Goal: Task Accomplishment & Management: Complete application form

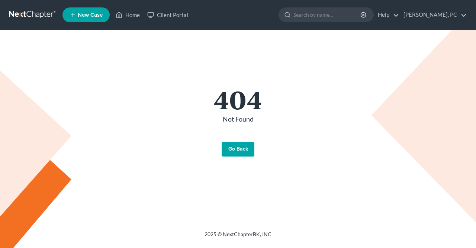
click at [236, 149] on link "Go Back" at bounding box center [238, 149] width 33 height 15
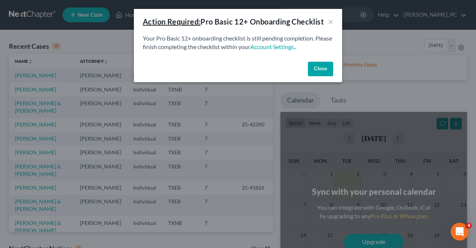
click at [318, 64] on button "Close" at bounding box center [320, 69] width 25 height 15
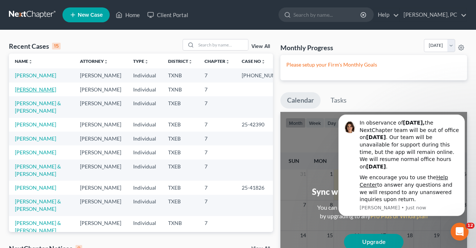
click at [34, 93] on link "[PERSON_NAME]" at bounding box center [35, 89] width 41 height 6
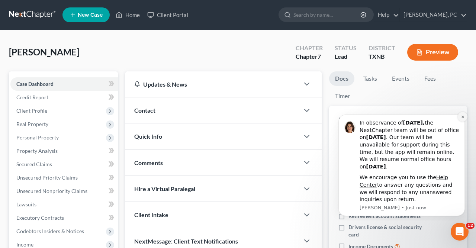
click at [463, 117] on icon "Dismiss notification" at bounding box center [462, 117] width 3 height 3
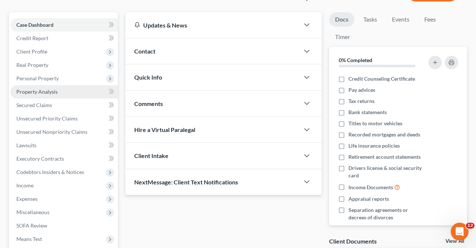
scroll to position [60, 0]
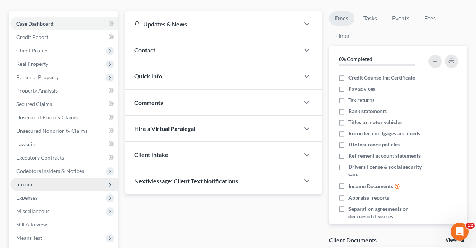
click at [48, 183] on span "Income" at bounding box center [64, 184] width 108 height 13
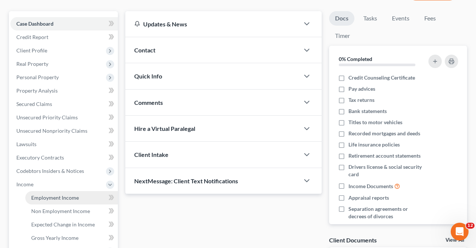
click at [55, 199] on span "Employment Income" at bounding box center [55, 198] width 48 height 6
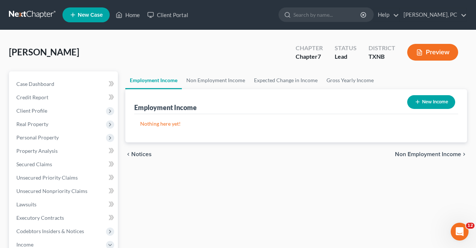
click at [428, 99] on button "New Income" at bounding box center [431, 102] width 48 height 14
select select "0"
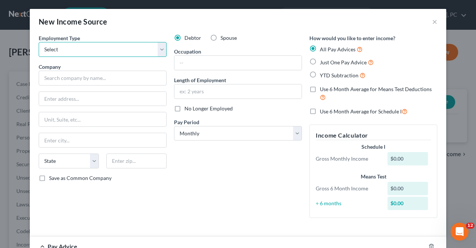
click at [39, 42] on select "Select Full or [DEMOGRAPHIC_DATA] Employment Self Employment" at bounding box center [103, 49] width 128 height 15
select select "0"
click option "Full or [DEMOGRAPHIC_DATA] Employment" at bounding box center [0, 0] width 0 height 0
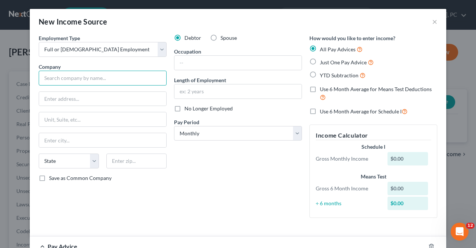
click at [44, 80] on input "text" at bounding box center [103, 78] width 128 height 15
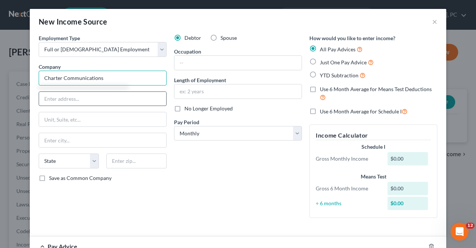
type input "Charter Communications"
click at [47, 97] on input "text" at bounding box center [102, 99] width 127 height 14
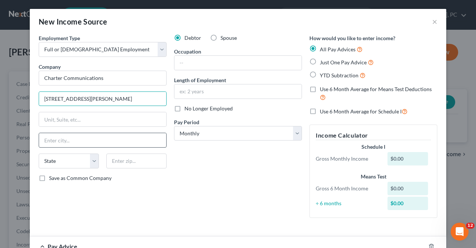
type input "[STREET_ADDRESS][PERSON_NAME]"
click at [46, 143] on input "text" at bounding box center [102, 140] width 127 height 14
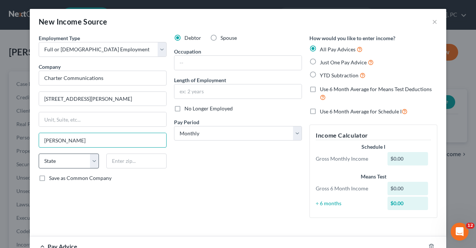
type input "[PERSON_NAME]"
click at [39, 154] on select "State [US_STATE] AK AR AZ CA CO CT DE DC [GEOGRAPHIC_DATA] [GEOGRAPHIC_DATA] GU…" at bounding box center [69, 161] width 60 height 15
select select "45"
click option "[GEOGRAPHIC_DATA]" at bounding box center [0, 0] width 0 height 0
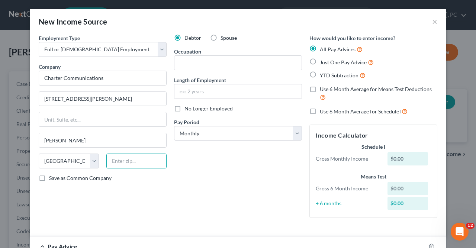
click at [111, 162] on input "text" at bounding box center [136, 161] width 60 height 15
type input "75172"
click at [182, 63] on input "text" at bounding box center [238, 63] width 127 height 14
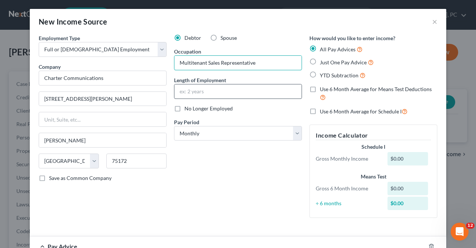
type input "Multitenant Sales Representative"
click at [180, 89] on input "text" at bounding box center [238, 91] width 127 height 14
type input "1.5 years"
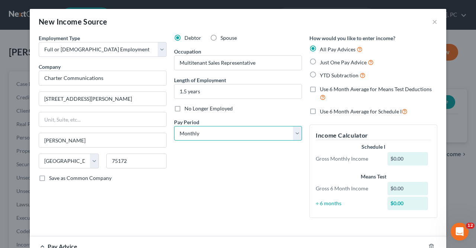
click at [174, 126] on select "Select Monthly Twice Monthly Every Other Week Weekly" at bounding box center [238, 133] width 128 height 15
select select "2"
click option "Every Other Week" at bounding box center [0, 0] width 0 height 0
click at [320, 61] on label "Just One Pay Advice" at bounding box center [347, 62] width 54 height 9
click at [323, 61] on input "Just One Pay Advice" at bounding box center [325, 60] width 5 height 5
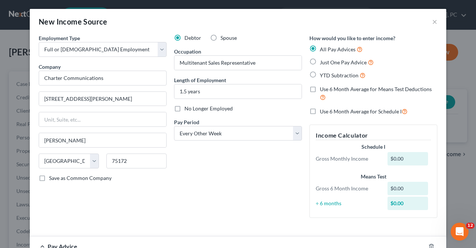
radio input "true"
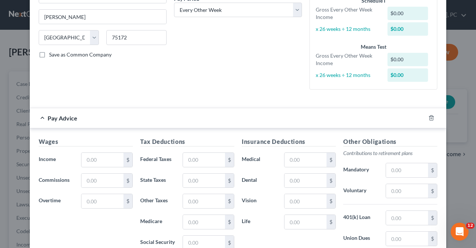
scroll to position [124, 0]
click at [88, 159] on input "text" at bounding box center [102, 160] width 42 height 14
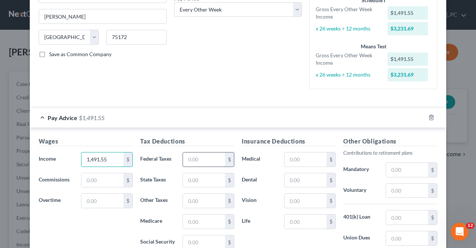
type input "1,491.55"
click at [189, 158] on input "text" at bounding box center [204, 160] width 42 height 14
type input "37.04"
click at [188, 220] on input "text" at bounding box center [204, 222] width 42 height 14
type input "20.01"
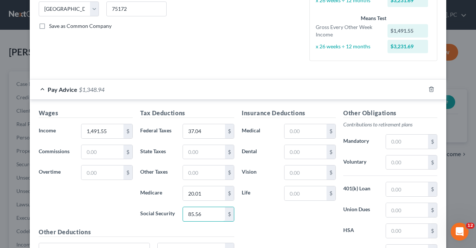
scroll to position [156, 0]
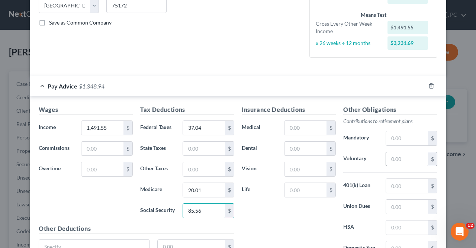
type input "85.56"
click at [389, 159] on input "text" at bounding box center [407, 159] width 42 height 14
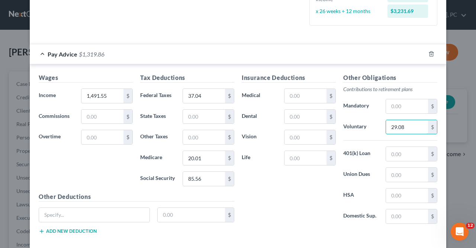
scroll to position [188, 0]
type input "29.08"
click at [390, 193] on input "text" at bounding box center [407, 195] width 42 height 14
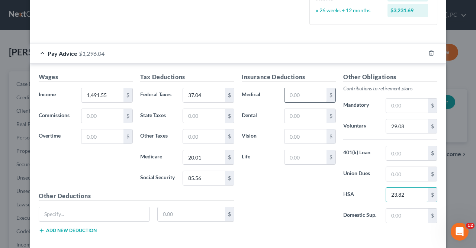
type input "23.82"
click at [289, 93] on input "text" at bounding box center [306, 95] width 42 height 14
type input "87.29"
click at [288, 137] on input "text" at bounding box center [306, 137] width 42 height 14
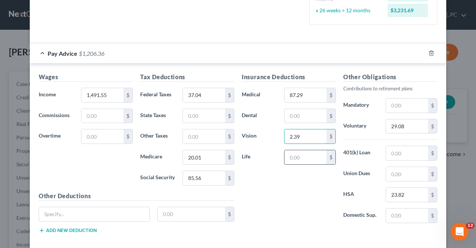
type input "2.39"
click at [289, 153] on input "text" at bounding box center [306, 157] width 42 height 14
type input "1.07"
click at [392, 151] on input "text" at bounding box center [407, 153] width 42 height 14
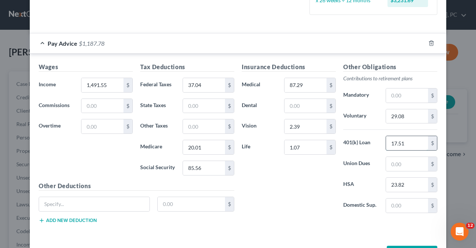
scroll to position [199, 0]
type input "17.51"
click at [43, 202] on input "text" at bounding box center [94, 204] width 111 height 14
type input "Legal plan"
type input "4.93"
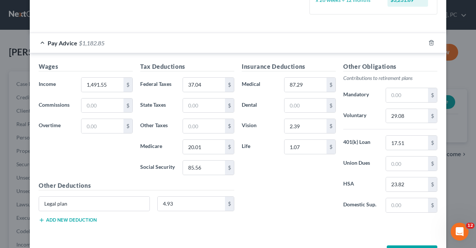
click at [62, 221] on button "Add new deduction" at bounding box center [68, 220] width 58 height 6
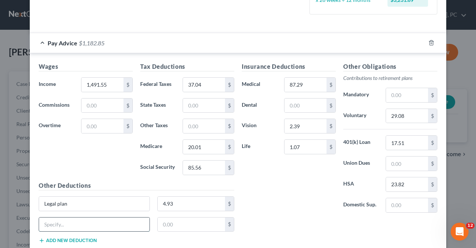
click at [47, 224] on input "text" at bounding box center [94, 225] width 111 height 14
type input "Disability"
click at [163, 223] on input "text" at bounding box center [192, 225] width 68 height 14
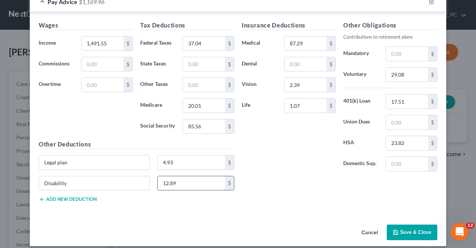
scroll to position [244, 0]
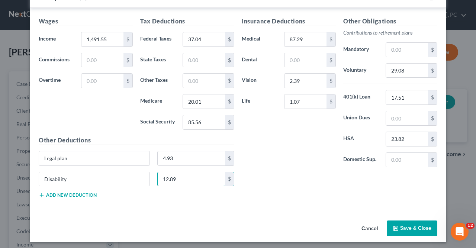
type input "12.89"
click at [405, 228] on button "Save & Close" at bounding box center [412, 229] width 51 height 16
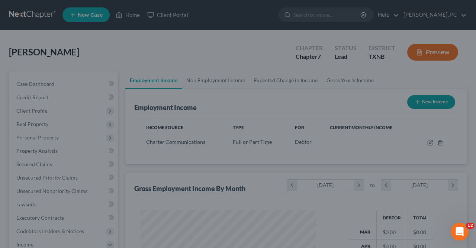
scroll to position [132, 191]
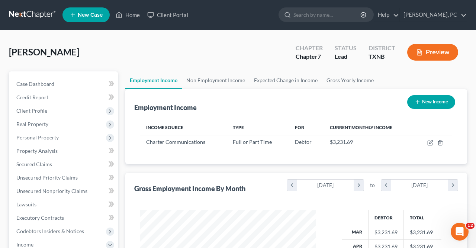
click at [427, 99] on button "New Income" at bounding box center [431, 102] width 48 height 14
select select "0"
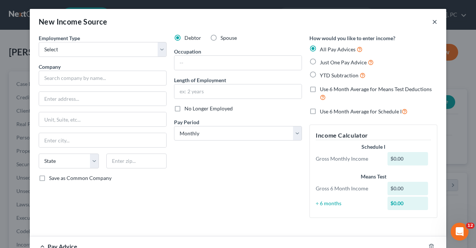
click at [435, 20] on button "×" at bounding box center [434, 21] width 5 height 9
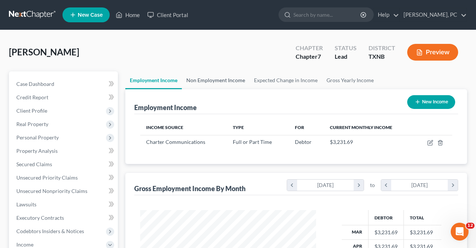
click at [210, 82] on link "Non Employment Income" at bounding box center [216, 80] width 68 height 18
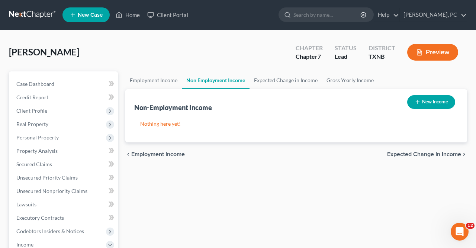
click at [430, 100] on button "New Income" at bounding box center [431, 102] width 48 height 14
select select "0"
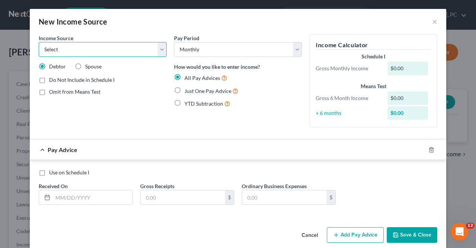
click at [39, 42] on select "Select Unemployment Disability (from employer) Pension Retirement Social Securi…" at bounding box center [103, 49] width 128 height 15
select select "1"
click option "Disability (from employer)" at bounding box center [0, 0] width 0 height 0
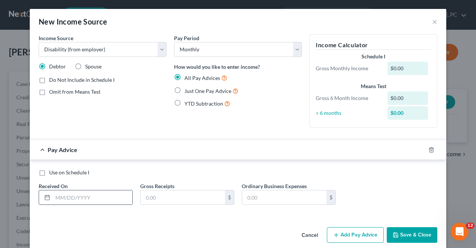
click at [54, 195] on input "text" at bounding box center [93, 198] width 80 height 14
click at [48, 196] on icon at bounding box center [47, 198] width 6 height 6
click at [148, 195] on input "text" at bounding box center [183, 198] width 84 height 14
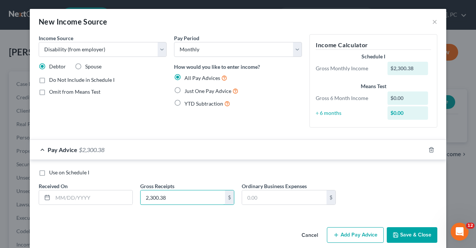
type input "2,300.38"
click at [418, 236] on button "Save & Close" at bounding box center [412, 235] width 51 height 16
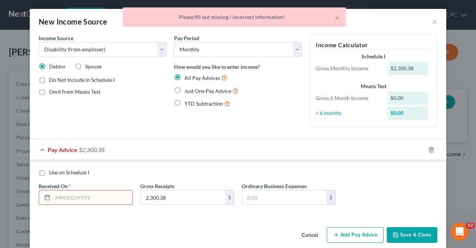
click at [55, 195] on input "text" at bounding box center [93, 198] width 80 height 14
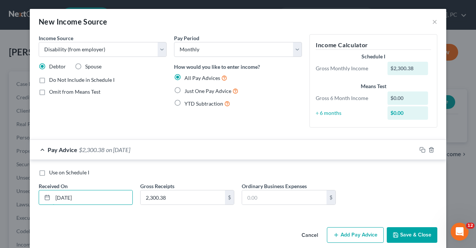
type input "[DATE]"
click at [398, 230] on button "Save & Close" at bounding box center [412, 235] width 51 height 16
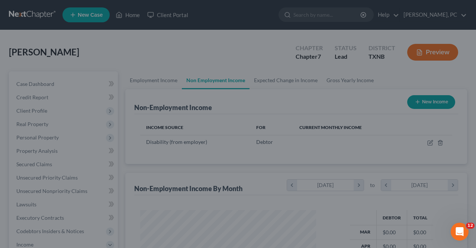
scroll to position [132, 191]
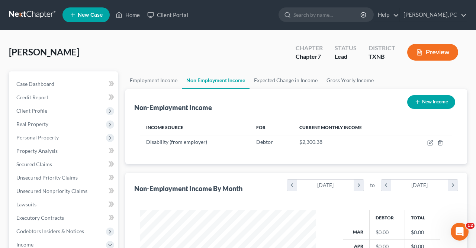
click at [425, 104] on button "New Income" at bounding box center [431, 102] width 48 height 14
select select "0"
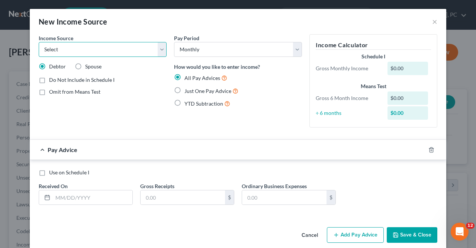
click at [39, 42] on select "Select Unemployment Disability (from employer) Pension Retirement Social Securi…" at bounding box center [103, 49] width 128 height 15
select select "7"
click option "Child / Family Support" at bounding box center [0, 0] width 0 height 0
click at [185, 90] on label "Just One Pay Advice" at bounding box center [212, 91] width 54 height 9
click at [188, 90] on input "Just One Pay Advice" at bounding box center [190, 89] width 5 height 5
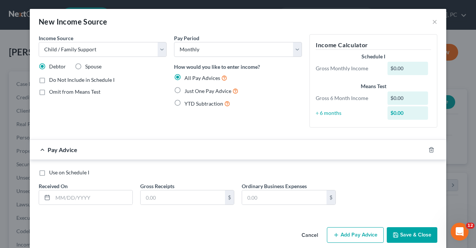
radio input "true"
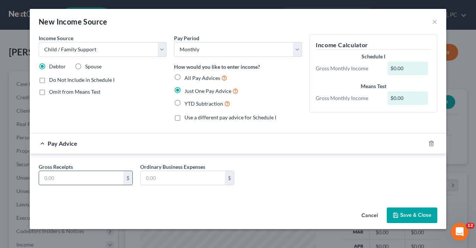
click at [44, 183] on input "text" at bounding box center [81, 178] width 84 height 14
type input "678.71"
click at [420, 212] on button "Save & Close" at bounding box center [412, 216] width 51 height 16
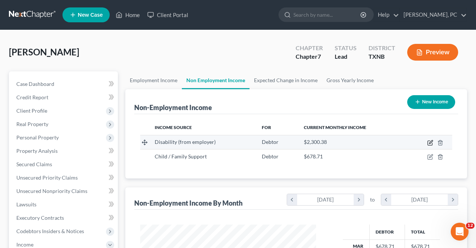
click at [428, 140] on icon "button" at bounding box center [431, 143] width 6 height 6
select select "1"
select select "0"
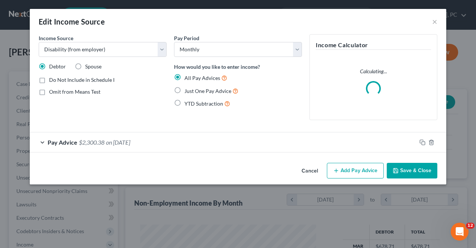
click at [185, 90] on label "Just One Pay Advice" at bounding box center [212, 91] width 54 height 9
click at [188, 90] on input "Just One Pay Advice" at bounding box center [190, 89] width 5 height 5
radio input "true"
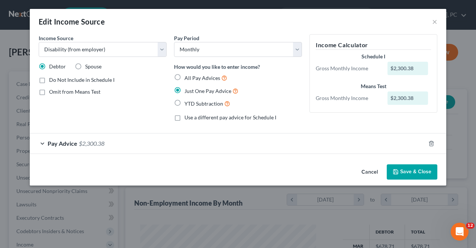
click at [42, 143] on div "Pay Advice $2,300.38" at bounding box center [228, 144] width 396 height 20
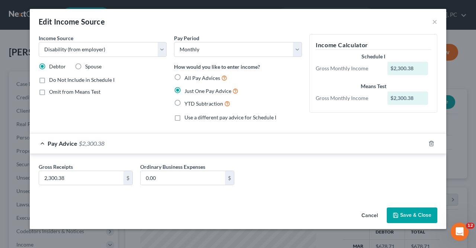
click at [413, 216] on button "Save & Close" at bounding box center [412, 216] width 51 height 16
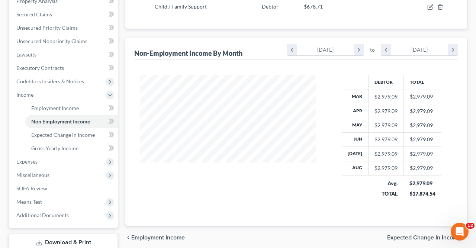
scroll to position [150, 0]
click at [67, 149] on span "Gross Yearly Income" at bounding box center [54, 148] width 47 height 6
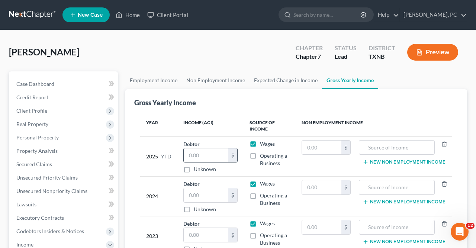
click at [189, 153] on input "text" at bounding box center [206, 155] width 45 height 14
type input "19,390.13"
click at [304, 147] on input "text" at bounding box center [321, 148] width 39 height 14
type input "4,072.26"
click at [365, 146] on input "text" at bounding box center [397, 148] width 68 height 14
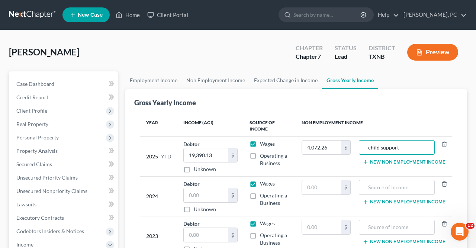
type input "child support"
click at [384, 162] on button "New Non Employment Income" at bounding box center [404, 162] width 83 height 6
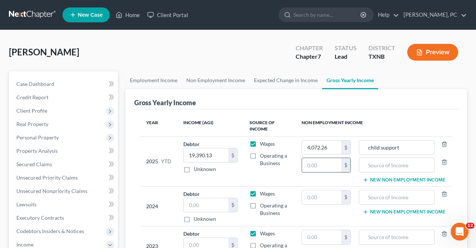
click at [303, 166] on input "text" at bounding box center [321, 165] width 39 height 14
type input "13,802.25"
click at [370, 165] on input "text" at bounding box center [397, 165] width 68 height 14
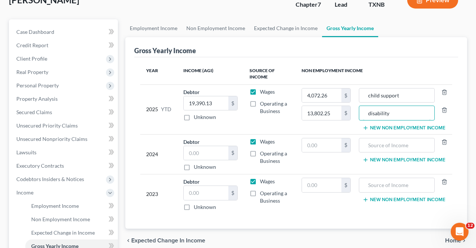
scroll to position [52, 0]
type input "disability"
click at [187, 150] on input "text" at bounding box center [206, 153] width 45 height 14
click at [186, 150] on input "text" at bounding box center [206, 153] width 45 height 14
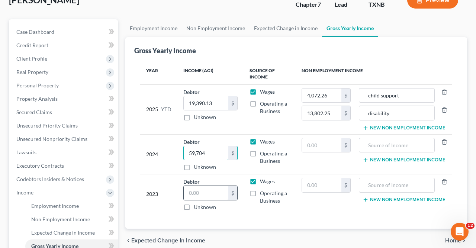
type input "59,704"
click at [188, 190] on input "text" at bounding box center [206, 193] width 45 height 14
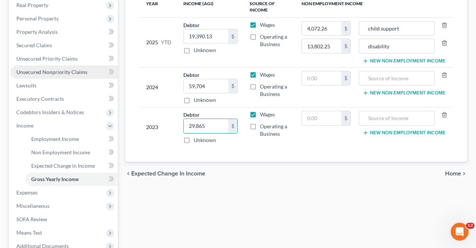
scroll to position [127, 0]
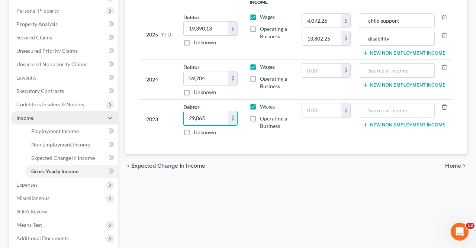
type input "29,865"
click at [111, 115] on icon at bounding box center [110, 118] width 6 height 6
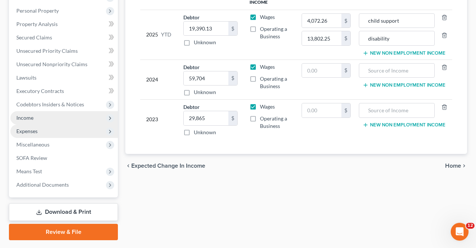
scroll to position [0, 0]
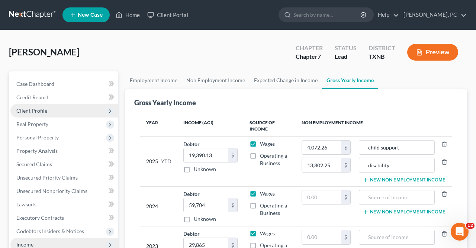
click at [50, 111] on span "Client Profile" at bounding box center [64, 110] width 108 height 13
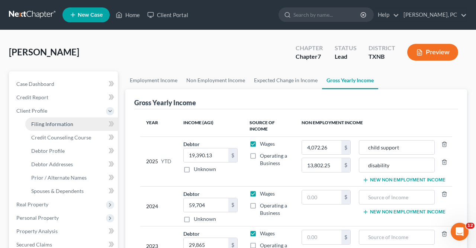
click at [54, 123] on span "Filing Information" at bounding box center [52, 124] width 42 height 6
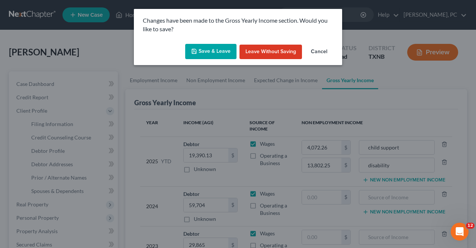
click at [210, 52] on button "Save & Leave" at bounding box center [210, 52] width 51 height 16
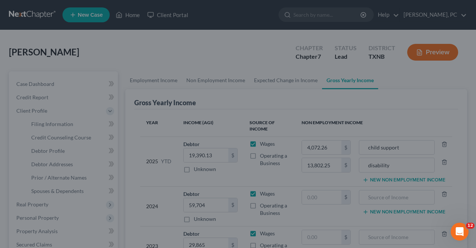
type input "13,802.25"
type input "disability"
select select "1"
select select "0"
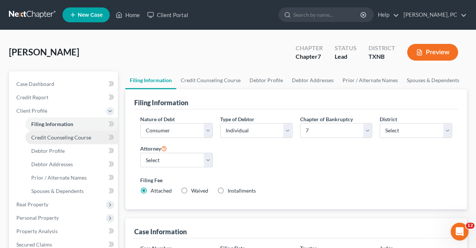
click at [69, 135] on span "Credit Counseling Course" at bounding box center [61, 137] width 60 height 6
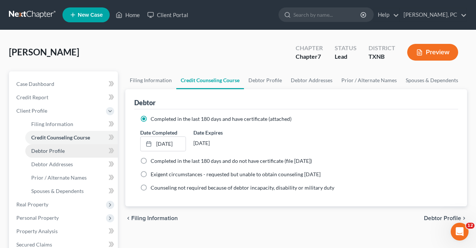
click at [64, 150] on link "Debtor Profile" at bounding box center [71, 150] width 93 height 13
select select "3"
select select "2"
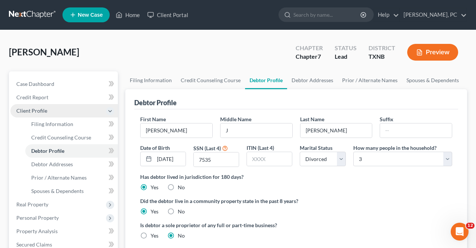
click at [113, 109] on icon at bounding box center [110, 111] width 6 height 6
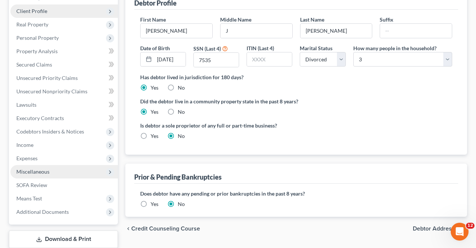
scroll to position [110, 0]
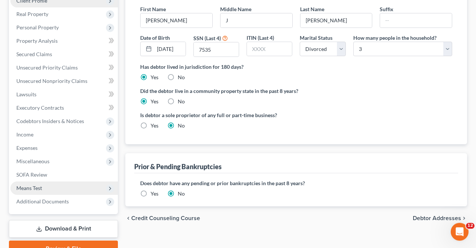
click at [46, 188] on span "Means Test" at bounding box center [64, 188] width 108 height 13
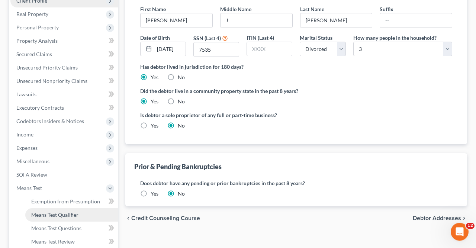
click at [51, 215] on span "Means Test Qualifier" at bounding box center [54, 215] width 47 height 6
